Goal: Information Seeking & Learning: Learn about a topic

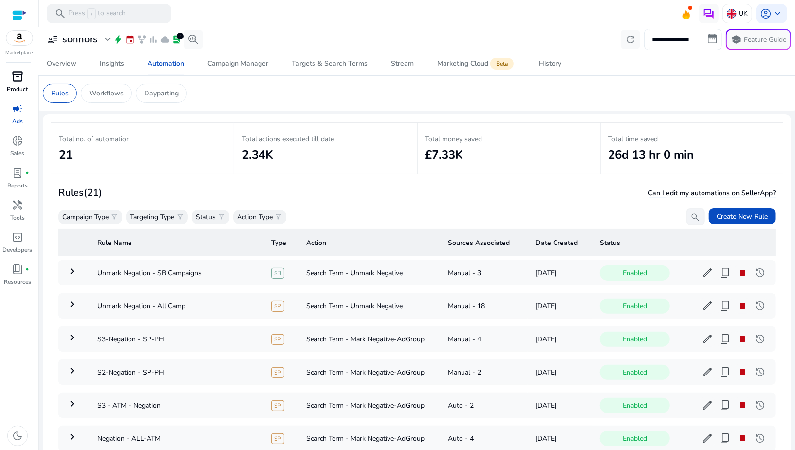
scroll to position [1222, 0]
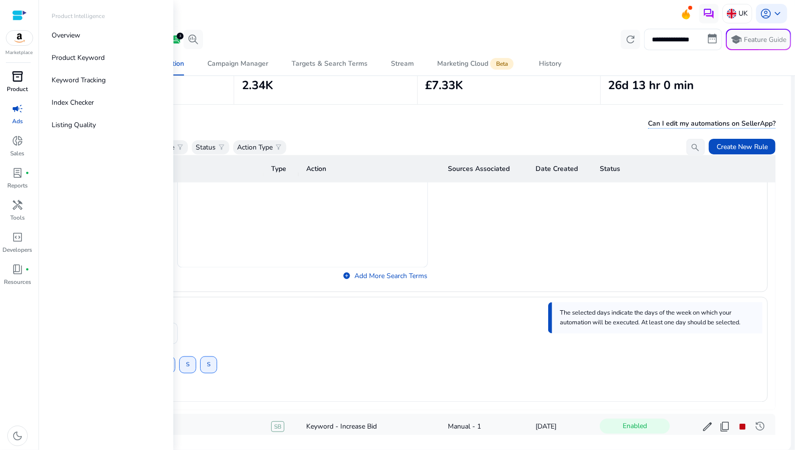
click at [17, 74] on span "inventory_2" at bounding box center [18, 77] width 12 height 12
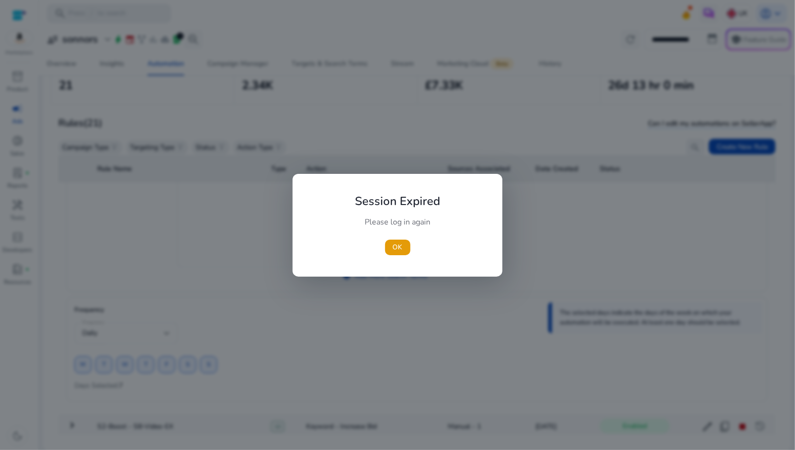
click at [21, 8] on div at bounding box center [397, 225] width 795 height 450
click at [386, 239] on span "button" at bounding box center [397, 247] width 25 height 23
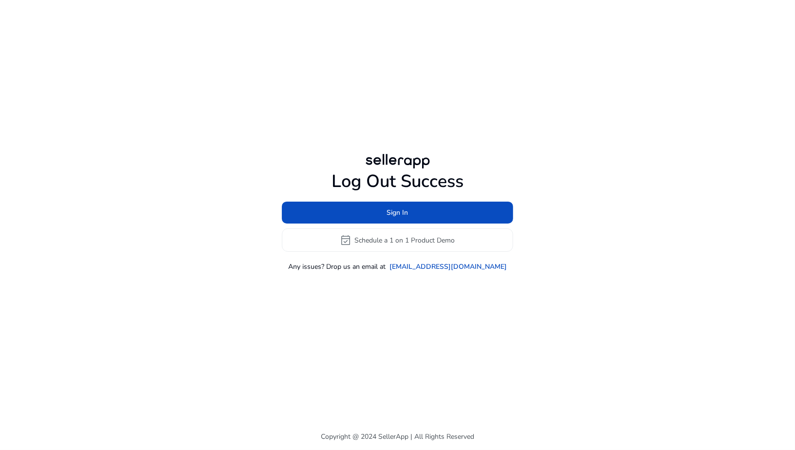
click at [359, 225] on div "Sign In event_available Schedule a 1 on 1 Product Demo" at bounding box center [397, 227] width 231 height 50
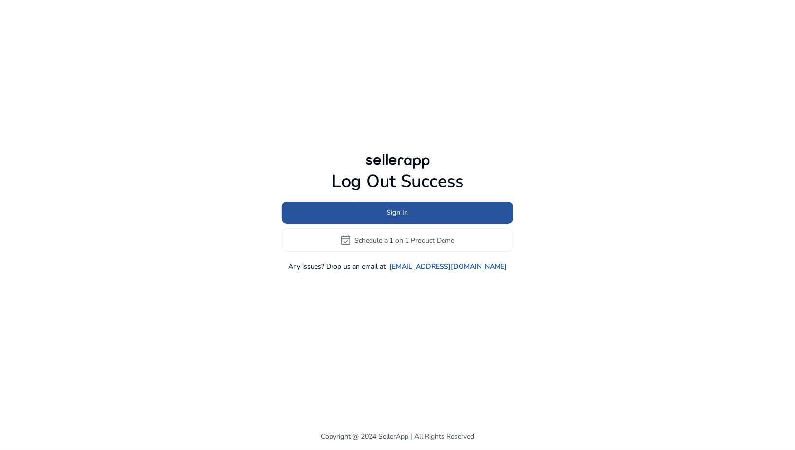
click at [377, 208] on span at bounding box center [397, 212] width 231 height 23
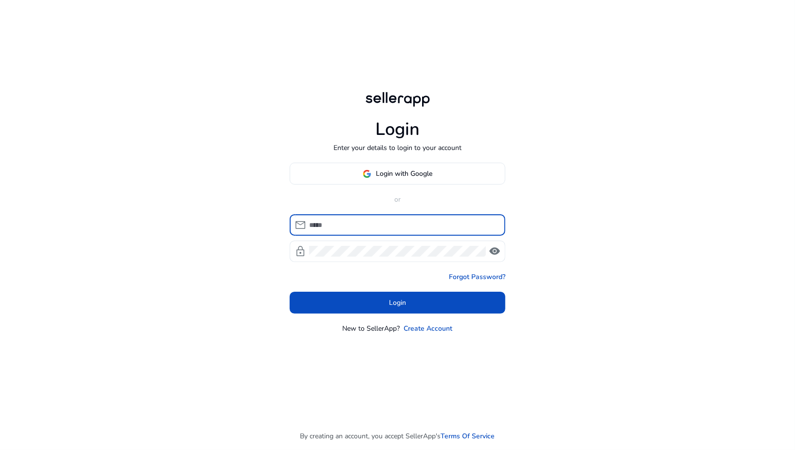
click at [373, 222] on input at bounding box center [403, 225] width 188 height 11
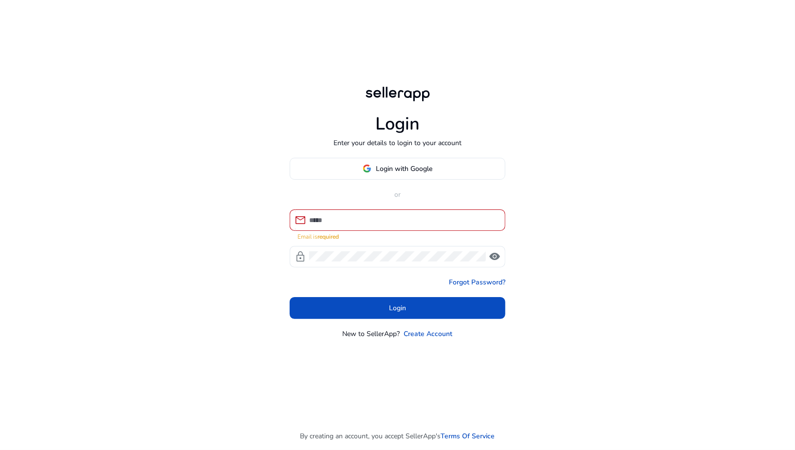
type input "**********"
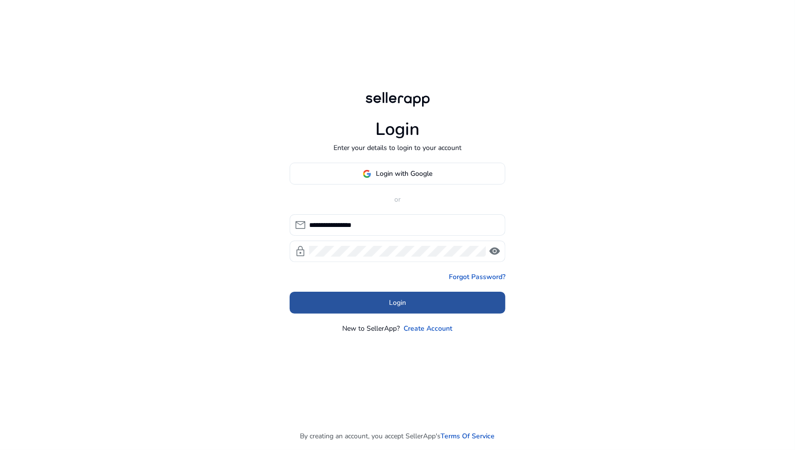
click at [405, 304] on span "Login" at bounding box center [397, 302] width 17 height 10
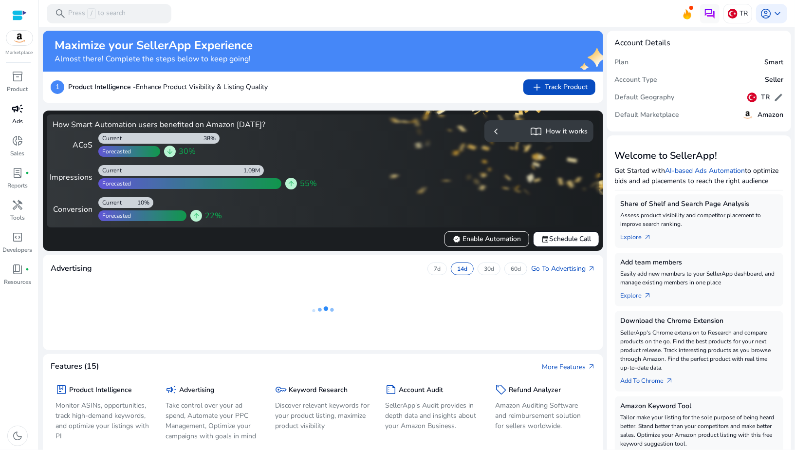
click at [19, 116] on link "campaign Ads" at bounding box center [17, 117] width 35 height 32
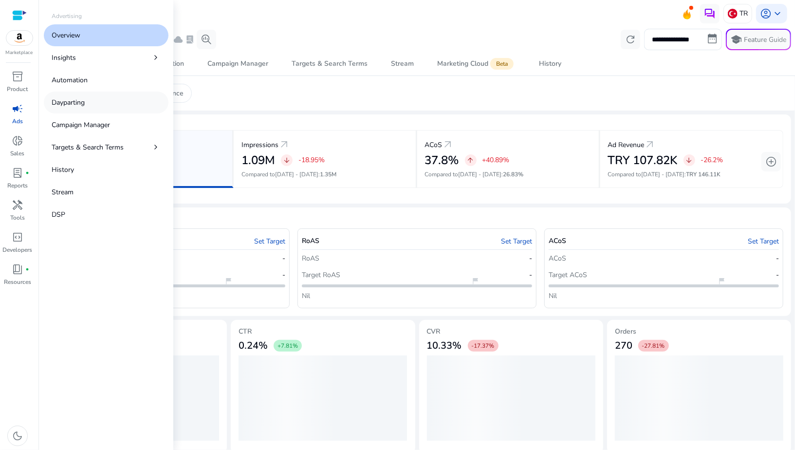
click at [69, 106] on p "Dayparting" at bounding box center [68, 102] width 33 height 10
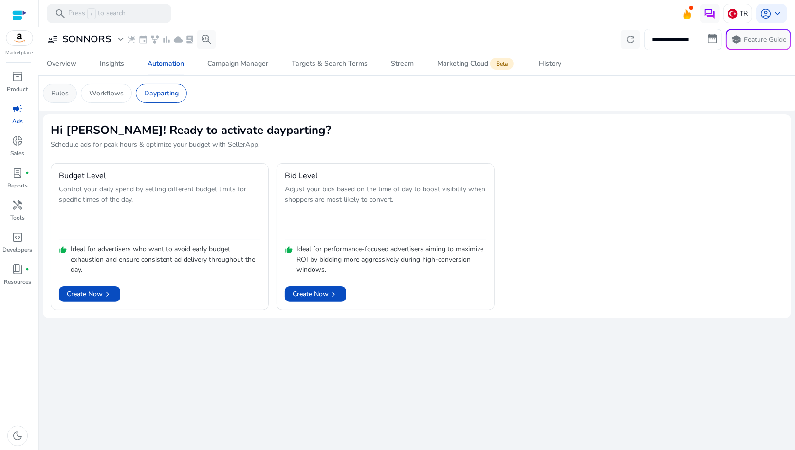
click at [69, 97] on div "Rules" at bounding box center [60, 93] width 34 height 19
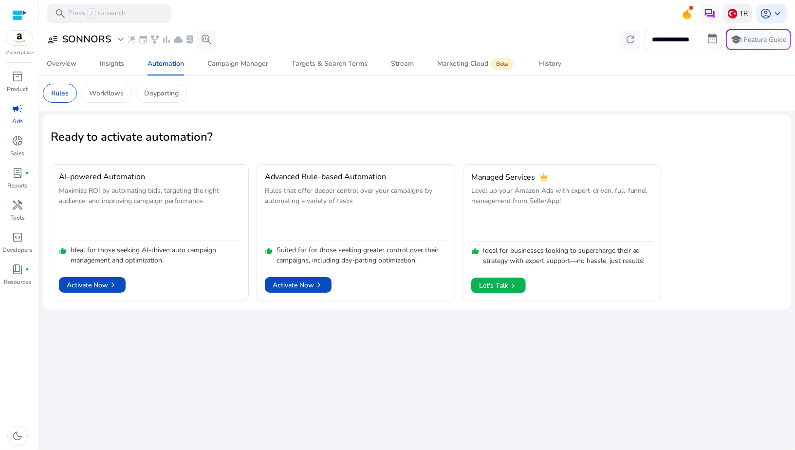
click at [734, 14] on img at bounding box center [733, 14] width 10 height 10
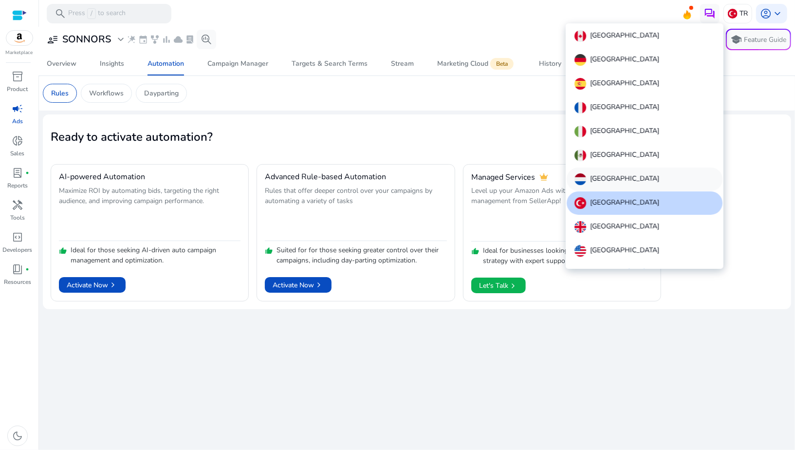
scroll to position [11, 0]
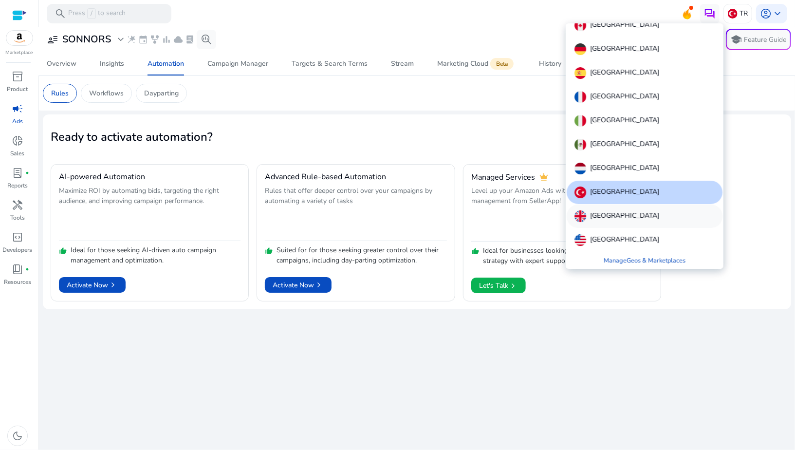
click at [609, 220] on p "[GEOGRAPHIC_DATA]" at bounding box center [624, 216] width 69 height 12
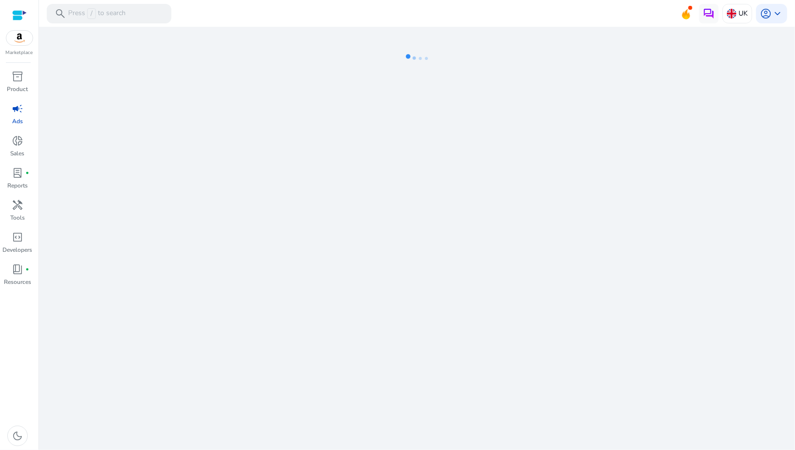
click at [17, 114] on span "campaign" at bounding box center [18, 109] width 12 height 12
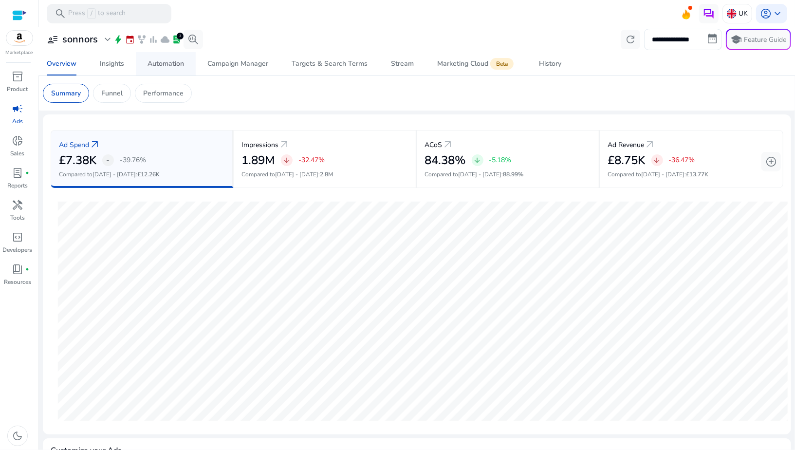
click at [157, 61] on div "Automation" at bounding box center [166, 63] width 37 height 7
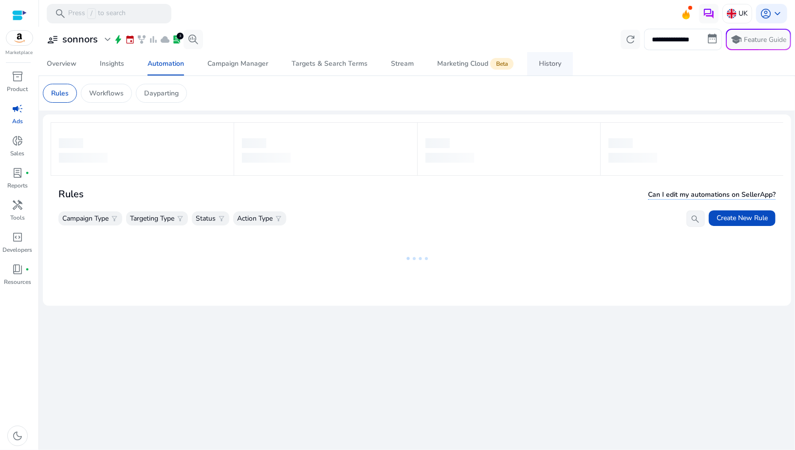
click at [542, 65] on div "History" at bounding box center [550, 63] width 22 height 7
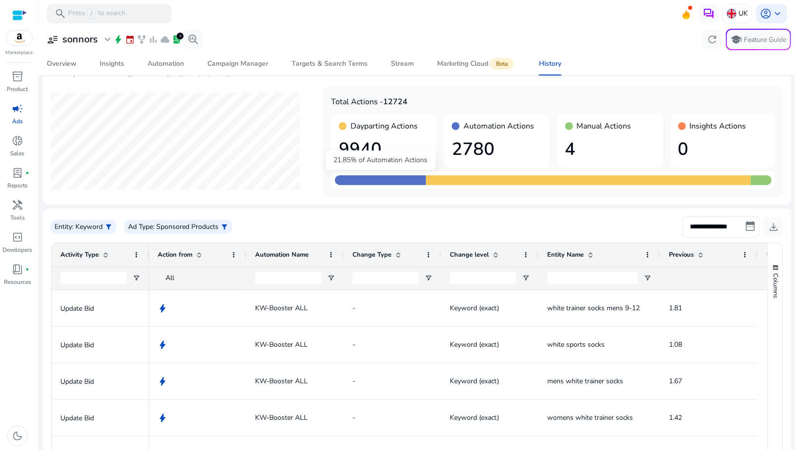
scroll to position [21, 0]
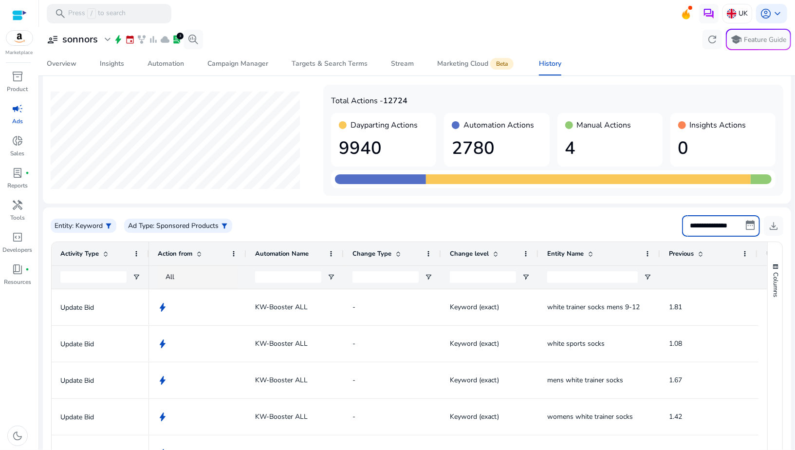
click at [722, 228] on input "**********" at bounding box center [721, 225] width 78 height 21
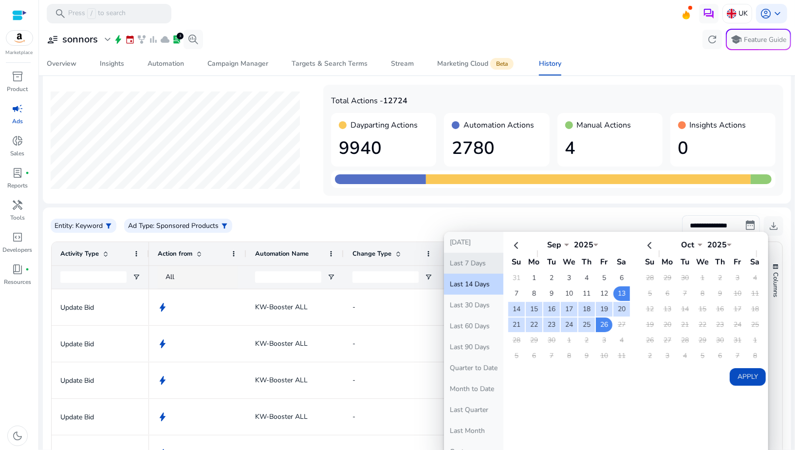
click at [474, 256] on button "Last 7 Days" at bounding box center [473, 263] width 59 height 21
type input "**********"
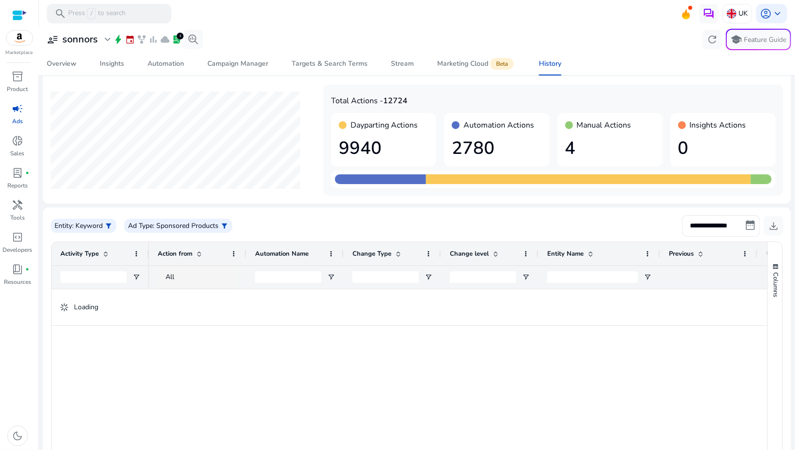
scroll to position [0, 0]
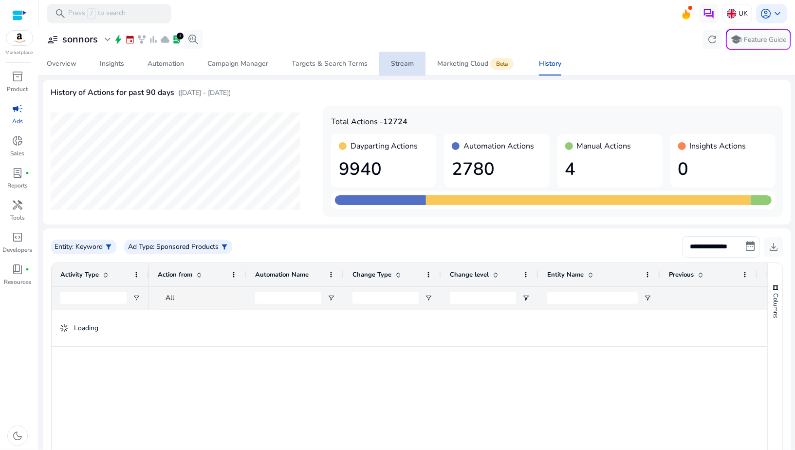
click at [399, 69] on span "Stream" at bounding box center [402, 63] width 23 height 23
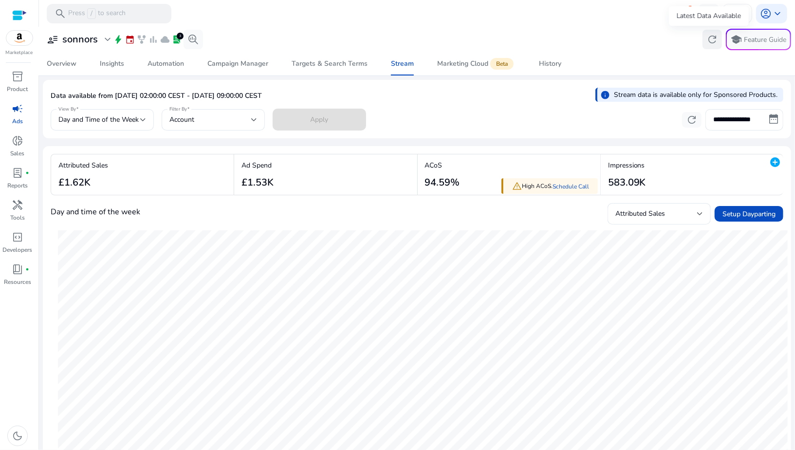
click at [706, 37] on span "refresh" at bounding box center [712, 40] width 12 height 12
click at [216, 125] on div "Account" at bounding box center [213, 119] width 88 height 21
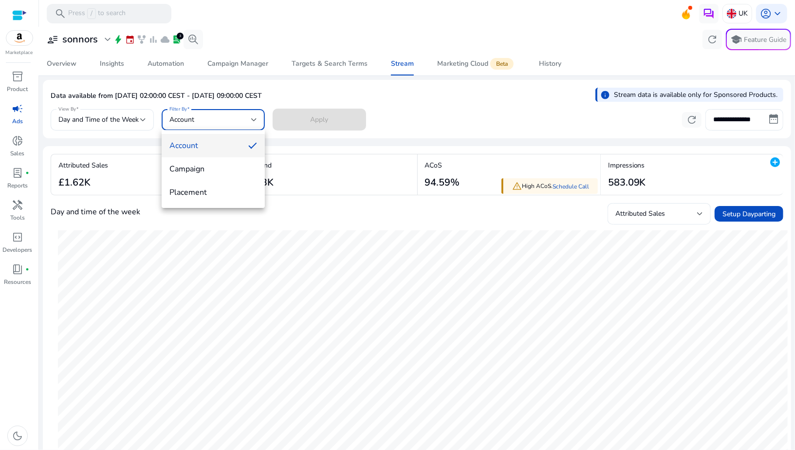
click at [128, 134] on div at bounding box center [397, 225] width 795 height 450
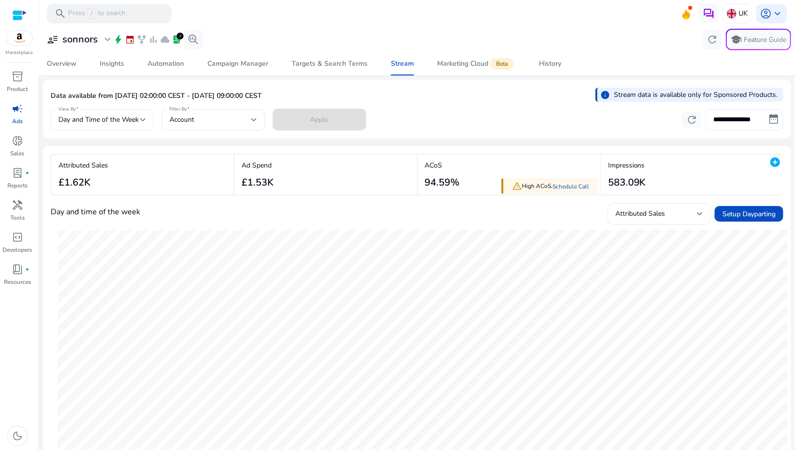
click at [129, 123] on span "Day and Time of the Week" at bounding box center [98, 119] width 80 height 9
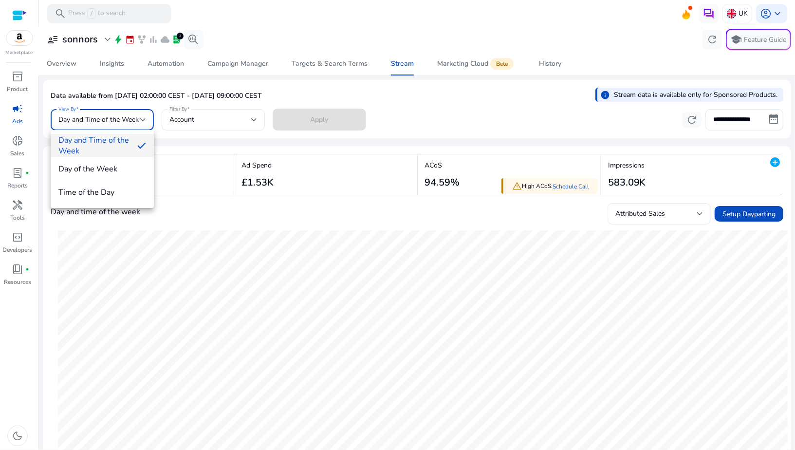
click at [185, 134] on div at bounding box center [397, 225] width 795 height 450
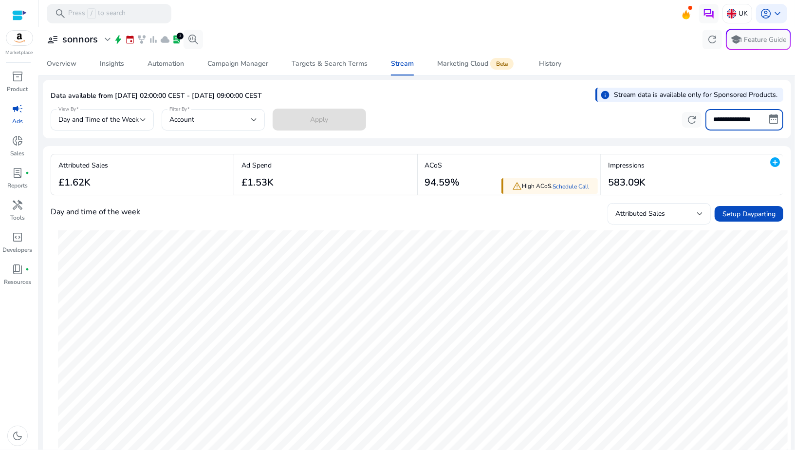
click at [718, 123] on input "**********" at bounding box center [744, 119] width 78 height 21
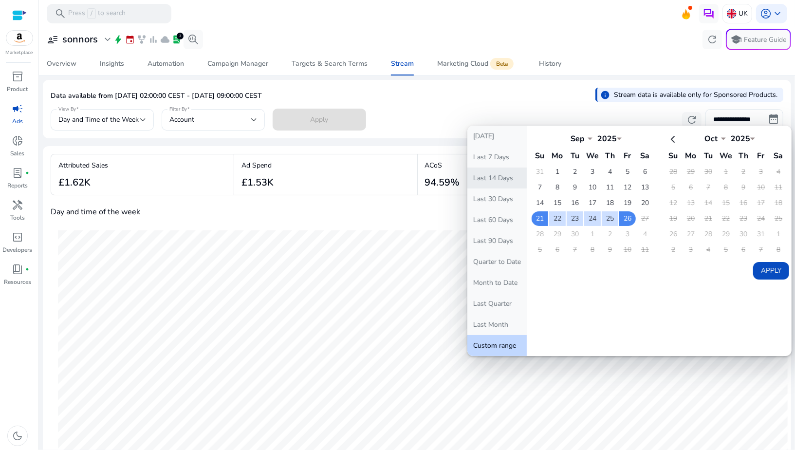
click at [499, 181] on button "Last 14 Days" at bounding box center [496, 177] width 59 height 21
type input "**********"
